Goal: Navigation & Orientation: Find specific page/section

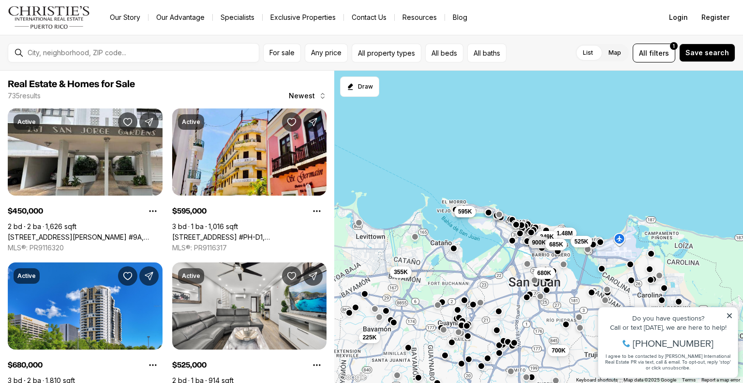
click at [180, 17] on link "Our Advantage" at bounding box center [181, 18] width 64 height 14
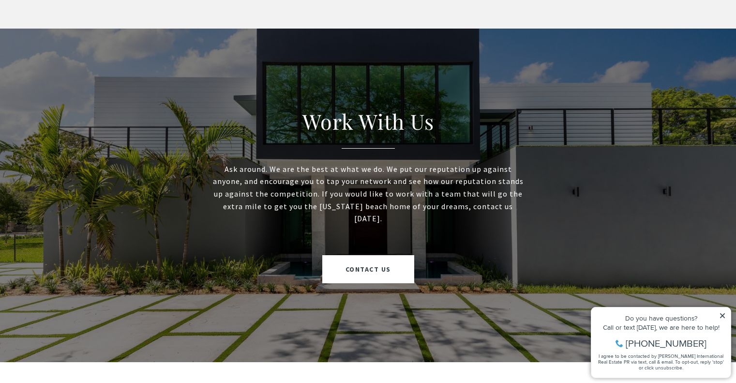
scroll to position [1004, 0]
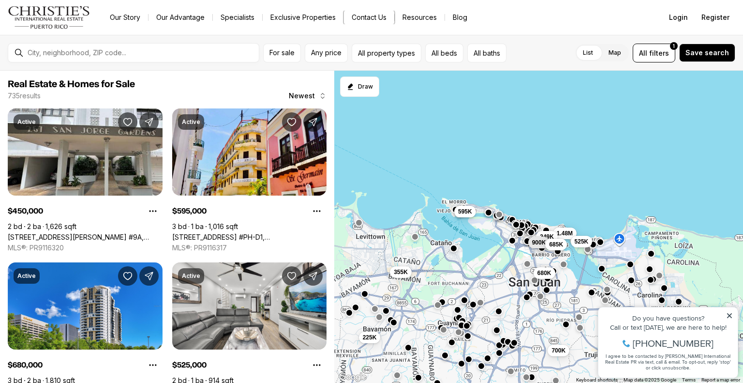
click at [367, 16] on button "Contact Us" at bounding box center [369, 18] width 50 height 14
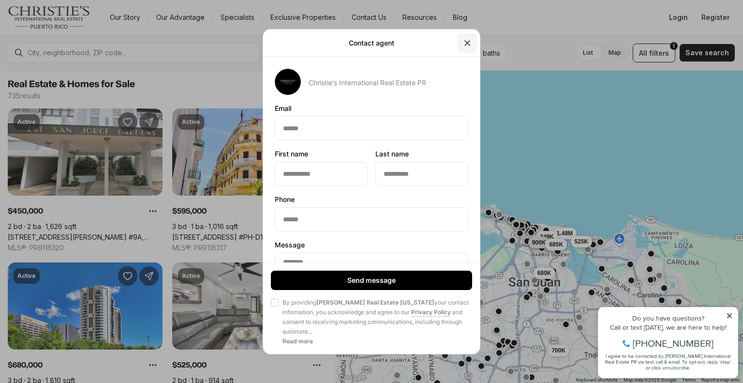
click at [464, 40] on icon "Close" at bounding box center [468, 43] width 10 height 10
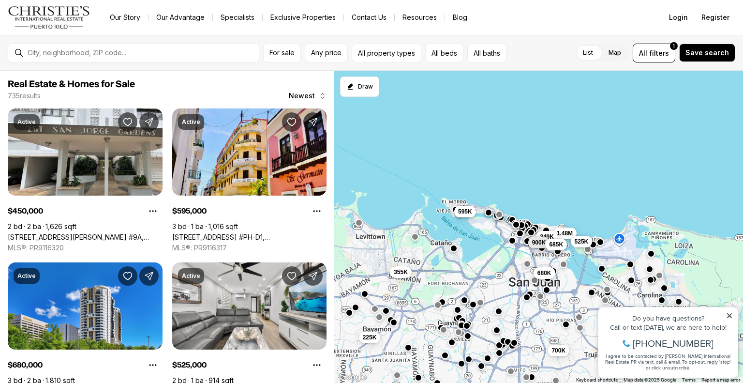
click at [228, 16] on link "Specialists" at bounding box center [237, 18] width 49 height 14
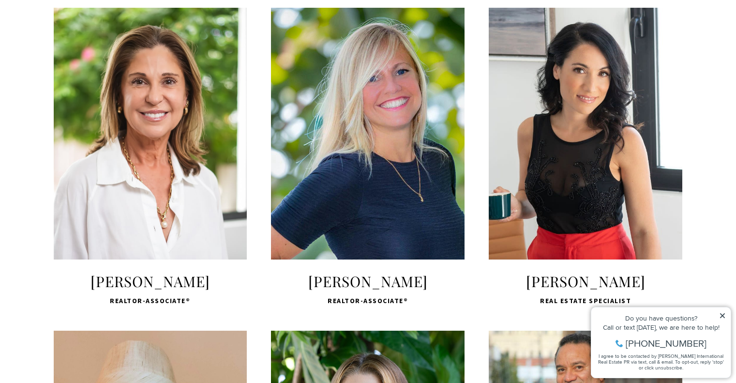
scroll to position [2009, 0]
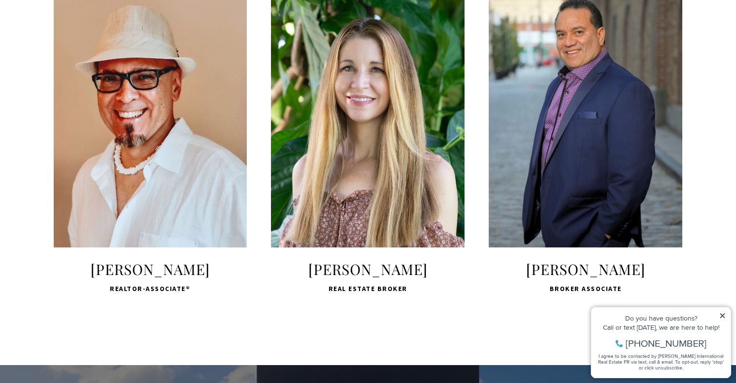
click at [722, 316] on icon at bounding box center [722, 315] width 7 height 7
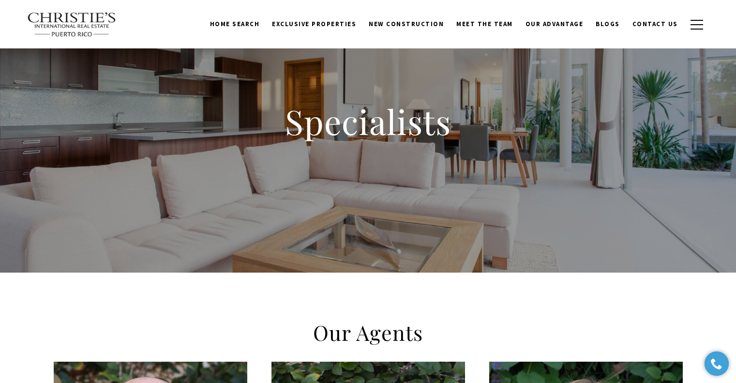
scroll to position [0, 0]
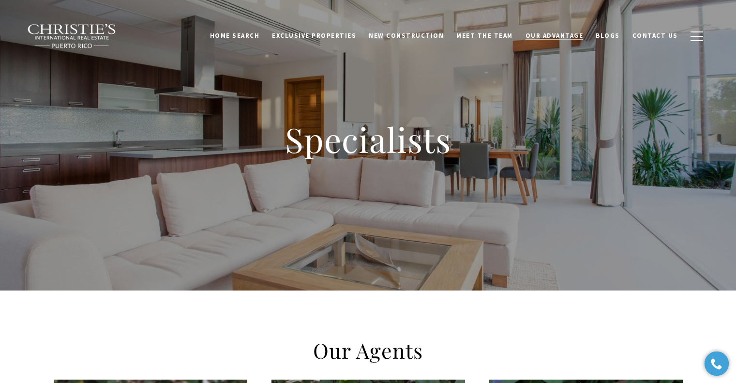
click at [551, 35] on span "Our Advantage" at bounding box center [554, 35] width 58 height 8
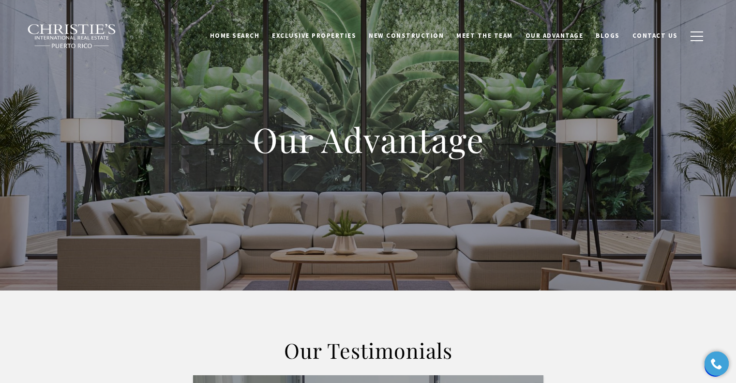
click at [557, 37] on span "Our Advantage" at bounding box center [554, 35] width 58 height 8
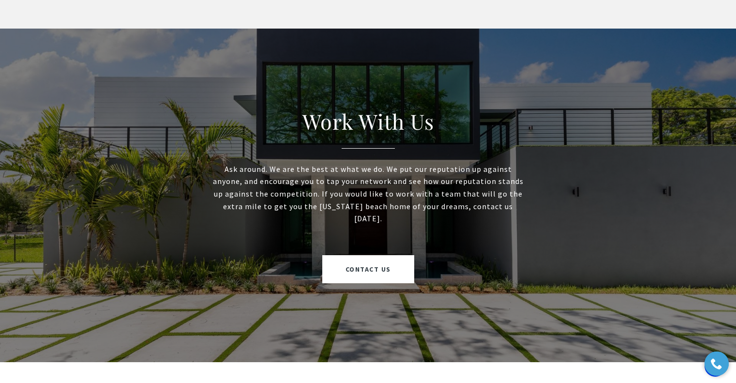
scroll to position [1004, 0]
